Goal: Task Accomplishment & Management: Complete application form

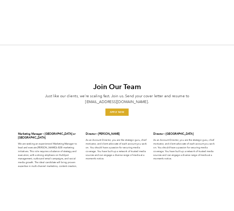
scroll to position [1709, 0]
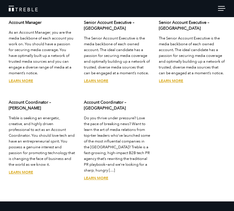
scroll to position [1503, 0]
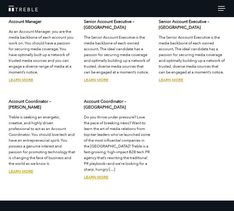
click at [19, 169] on link "Learn More" at bounding box center [21, 171] width 24 height 5
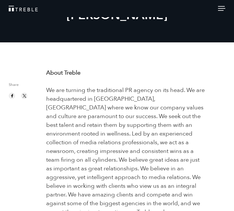
scroll to position [41, 0]
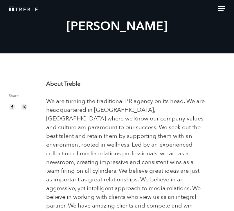
drag, startPoint x: 174, startPoint y: 164, endPoint x: 45, endPoint y: 81, distance: 152.7
copy div "About Treble We are turning the traditional PR agency on its head. We are headq…"
click at [130, 74] on div "Careers At Treble Account Coordinator – [PERSON_NAME]" at bounding box center [117, 32] width 234 height 95
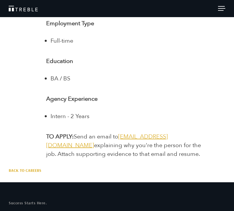
scroll to position [1109, 0]
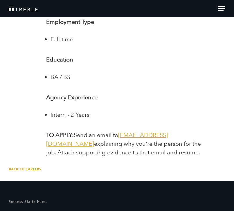
click at [168, 131] on span "jointheteam@treblepr.com" at bounding box center [107, 139] width 122 height 17
